Goal: Share content

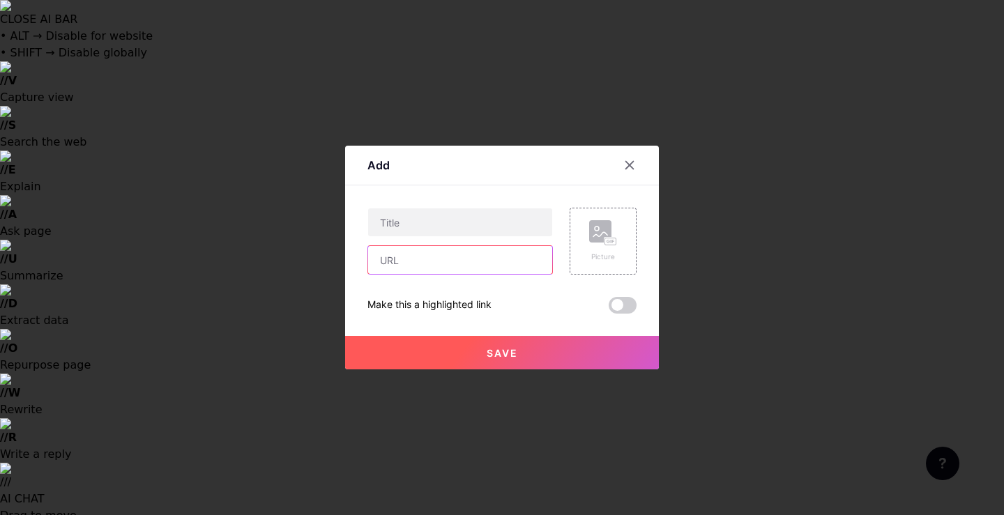
click at [430, 262] on input "text" at bounding box center [460, 260] width 184 height 28
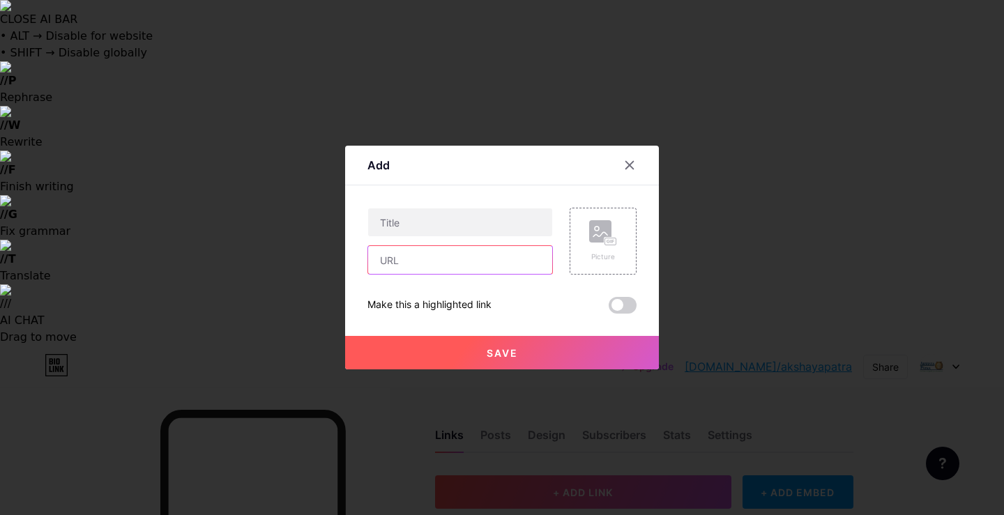
paste input "[URL][DOMAIN_NAME]"
type input "[URL][DOMAIN_NAME]"
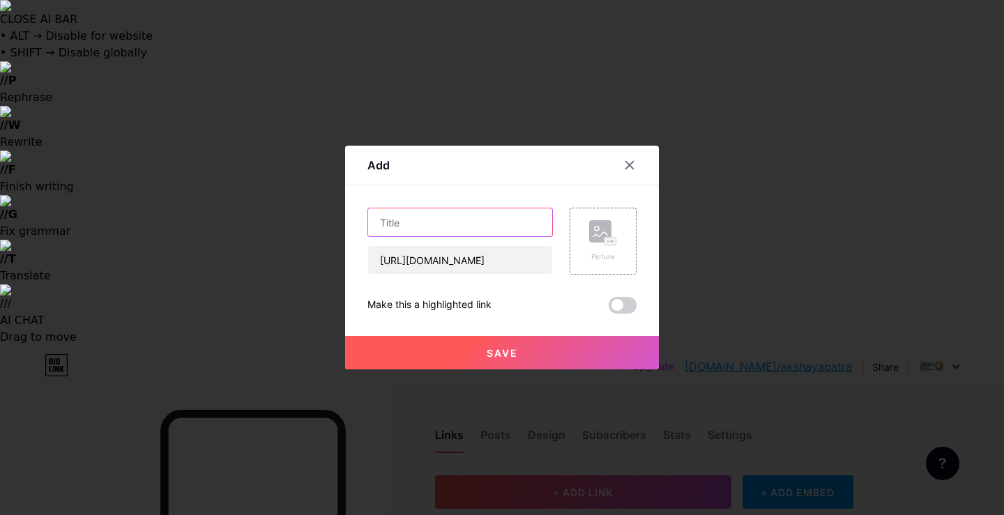
paste input "More Than Meals: Expanding Educational Impact Through Digital Learning Support"
type input "More Than Meals: Expanding Educational Impact Through Digital Learning Support"
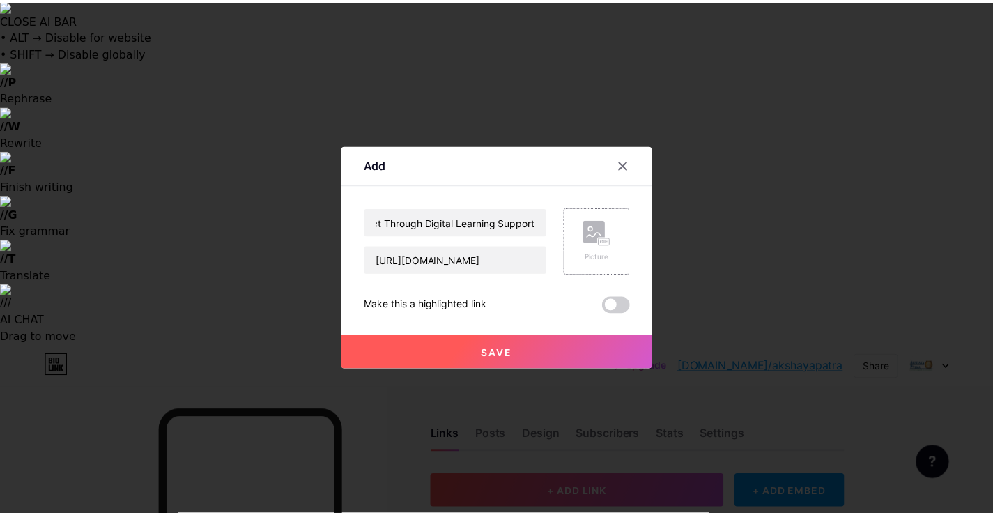
scroll to position [0, 0]
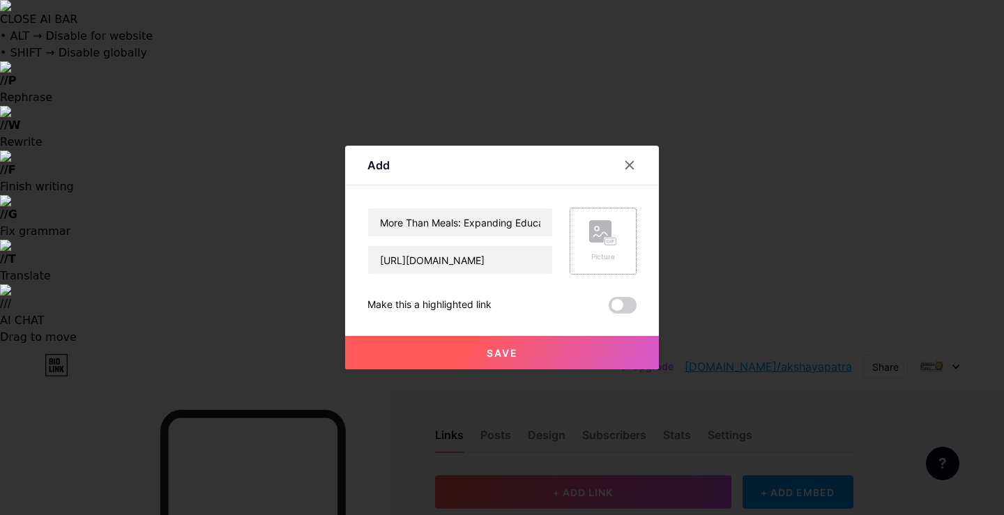
click at [593, 248] on div "Picture" at bounding box center [603, 241] width 28 height 42
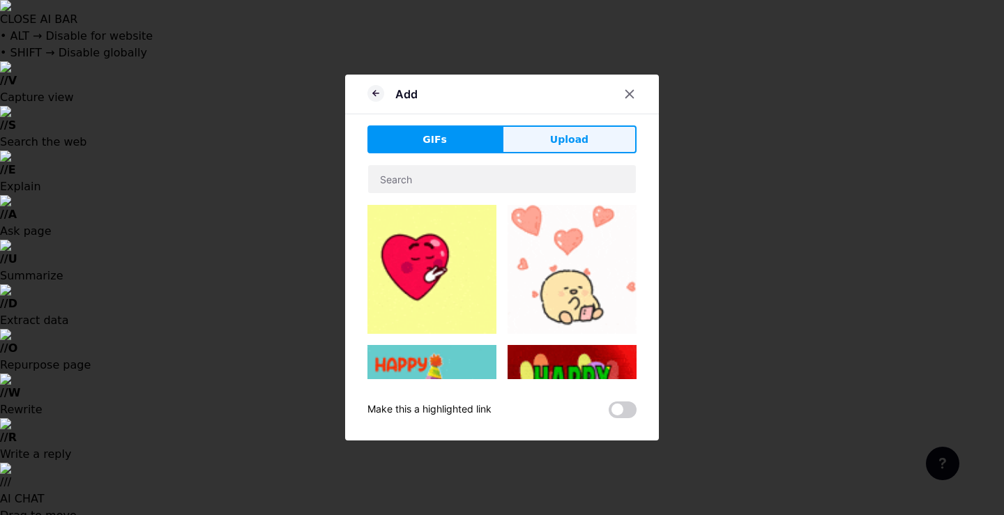
click at [554, 141] on span "Upload" at bounding box center [569, 139] width 38 height 15
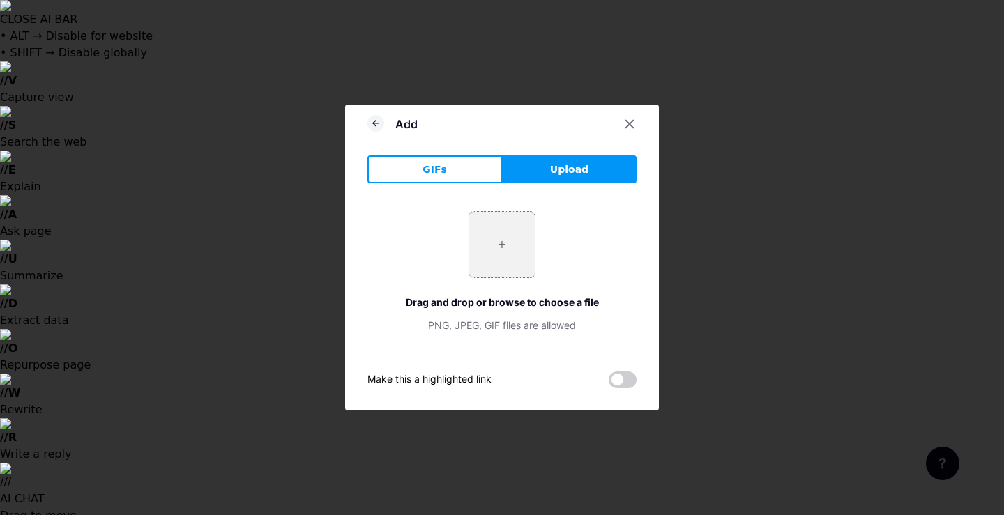
click at [496, 242] on input "file" at bounding box center [502, 245] width 66 height 66
type input "C:\fakepath\15_1.png"
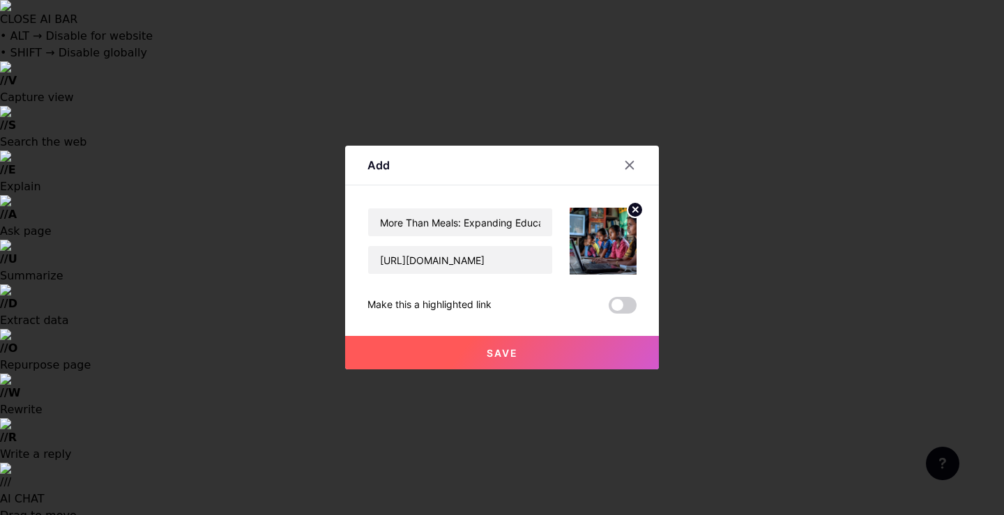
click at [500, 353] on span "Save" at bounding box center [501, 353] width 31 height 12
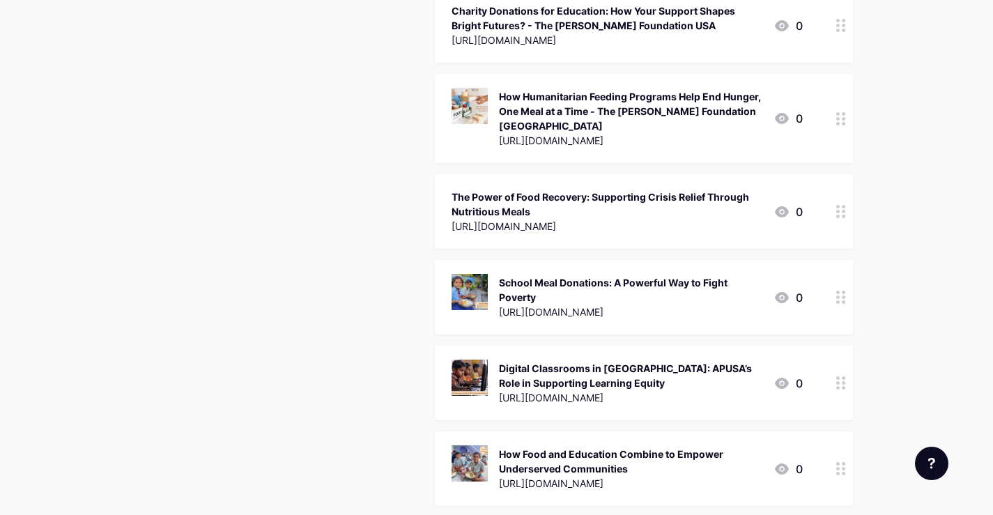
scroll to position [2372, 0]
